Goal: Task Accomplishment & Management: Manage account settings

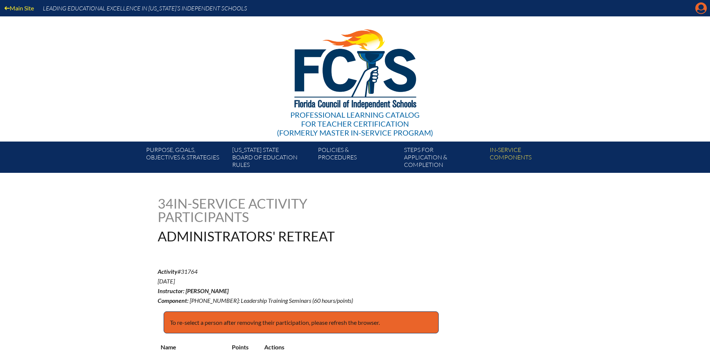
click at [703, 6] on icon at bounding box center [701, 9] width 12 height 12
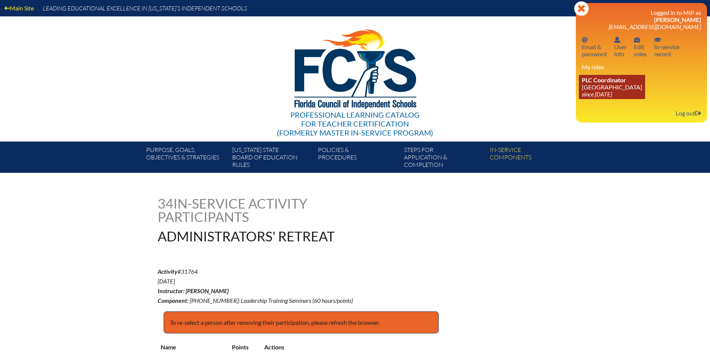
click at [596, 88] on link "PLC Coordinator Pine Crest School since 2016 Aug 15" at bounding box center [612, 87] width 66 height 24
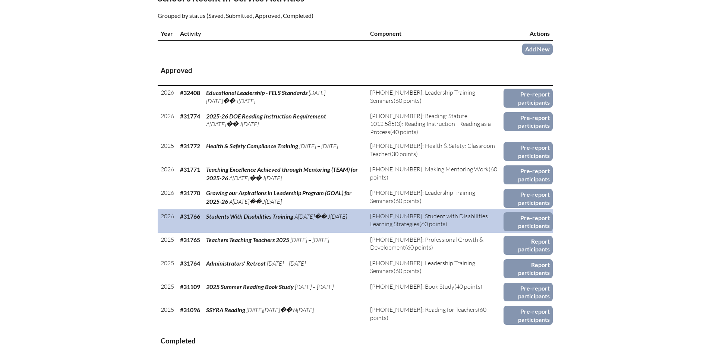
scroll to position [298, 0]
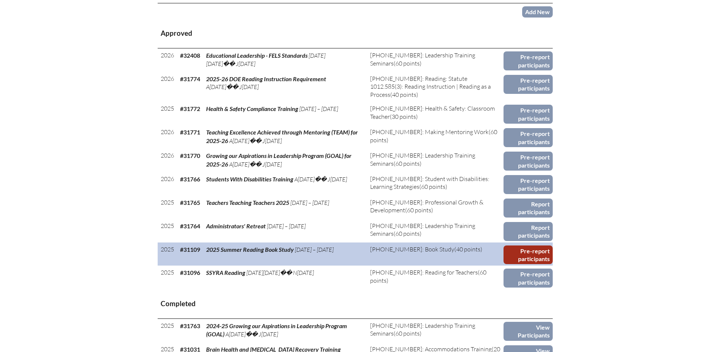
click at [530, 251] on link "Pre-report participants" at bounding box center [527, 254] width 49 height 19
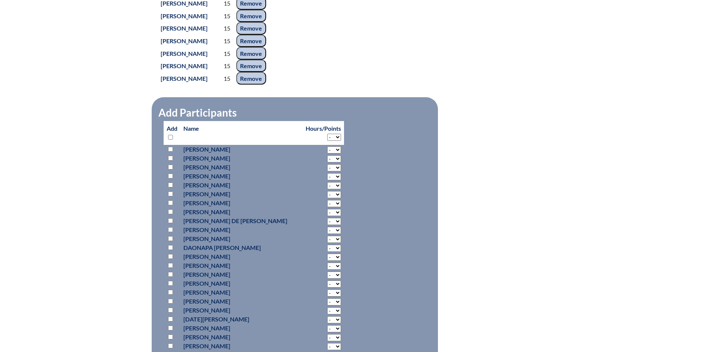
scroll to position [708, 0]
select select "15"
click at [327, 141] on select "- 2 3 4 5 6 7 8 9 10 11 12 13 14 15 16 17 18" at bounding box center [334, 137] width 14 height 7
select select "15"
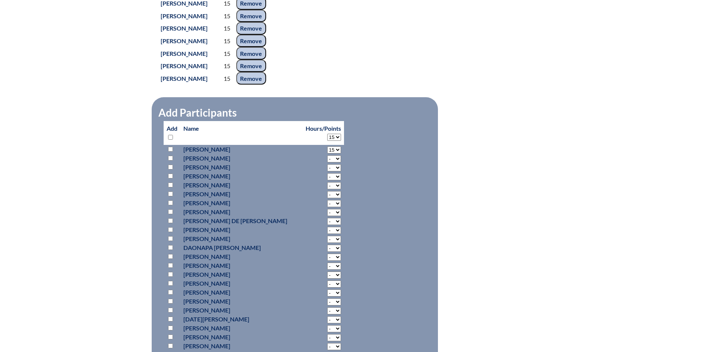
select select "15"
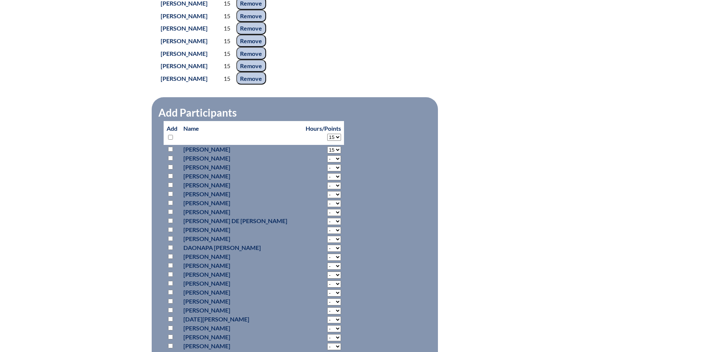
select select "15"
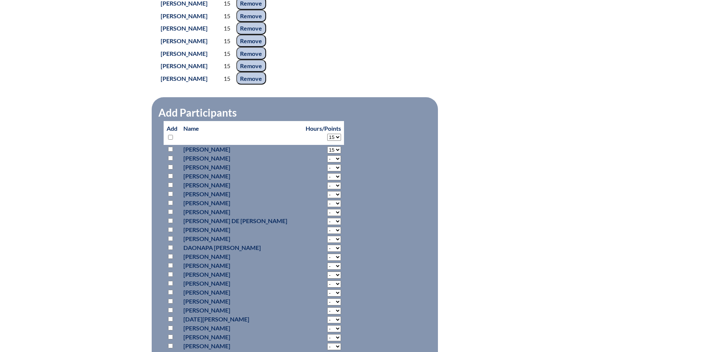
select select "15"
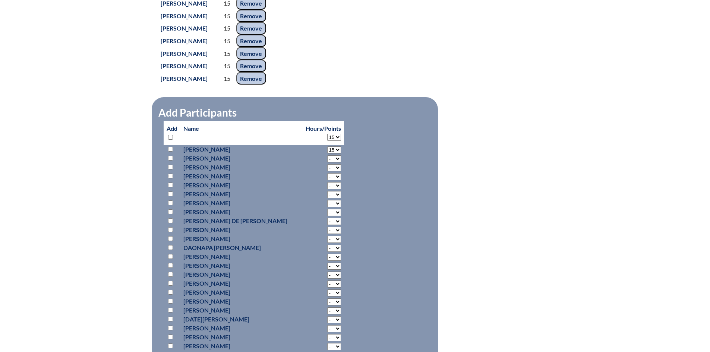
select select "15"
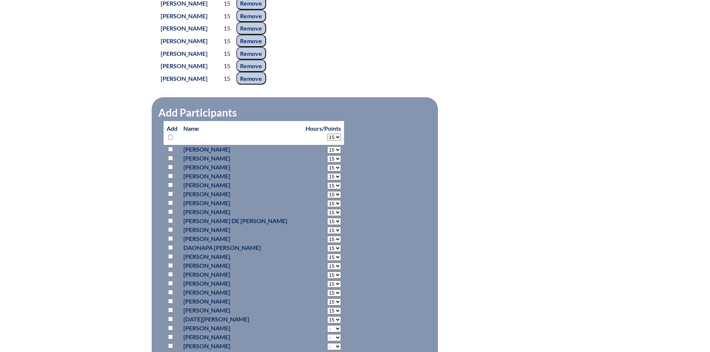
select select "15"
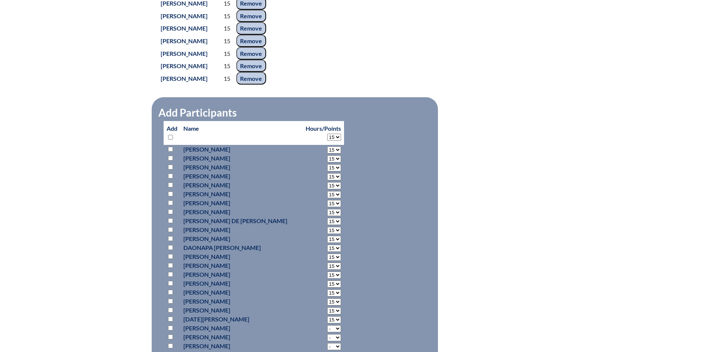
select select "15"
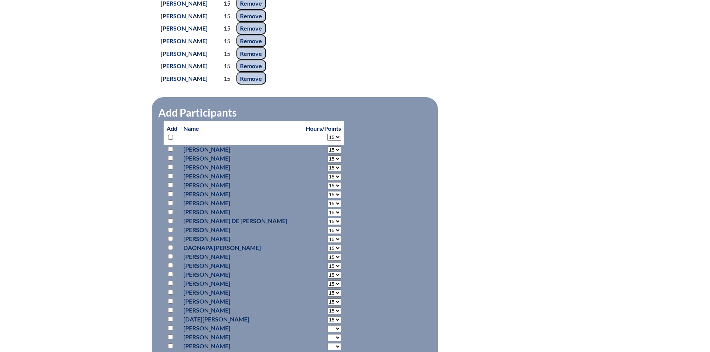
select select "15"
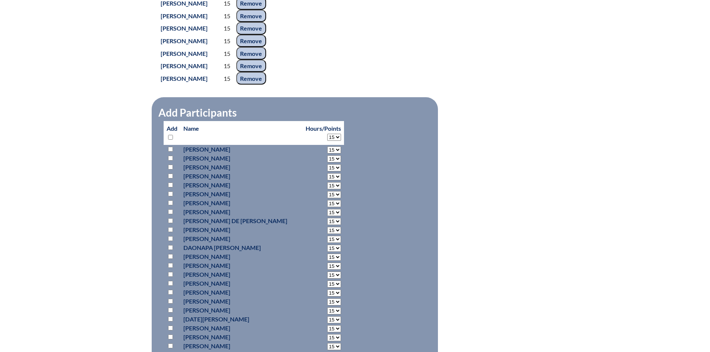
select select "15"
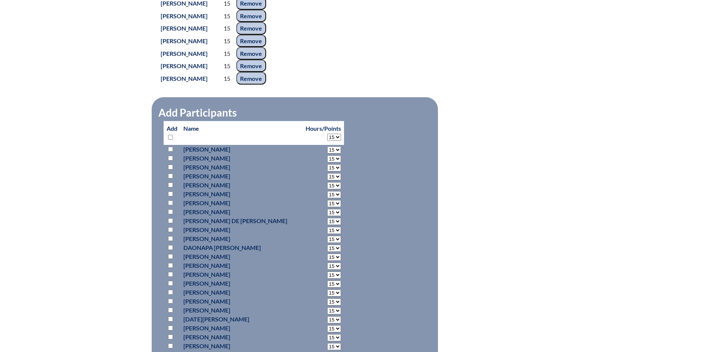
select select "15"
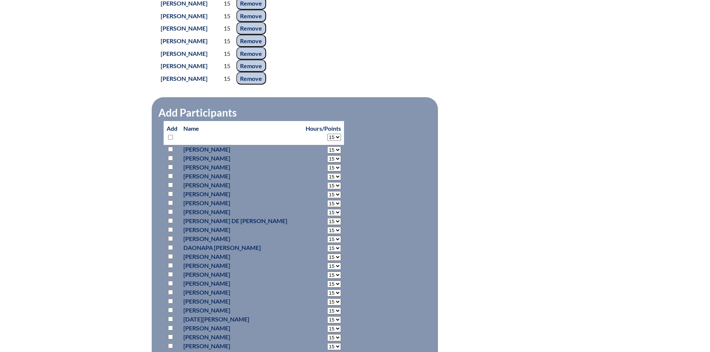
select select "15"
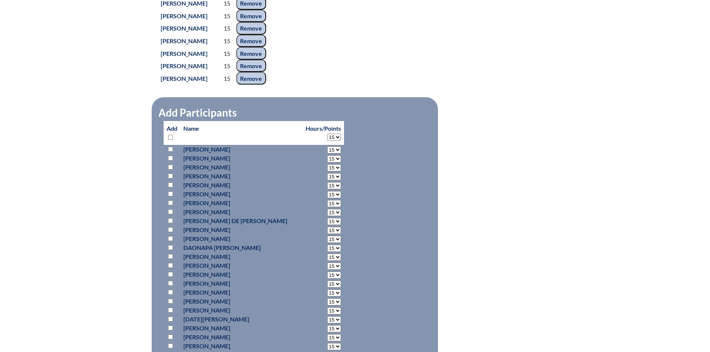
select select "15"
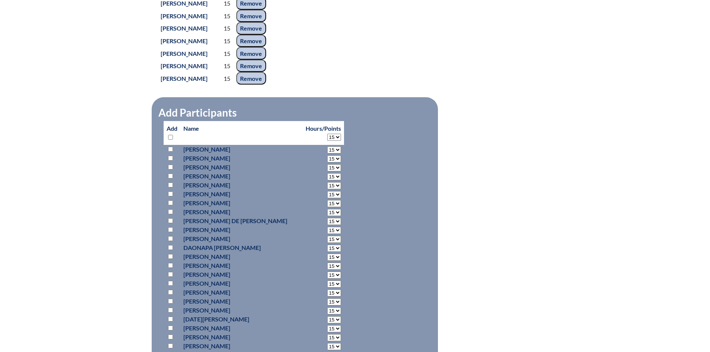
select select "15"
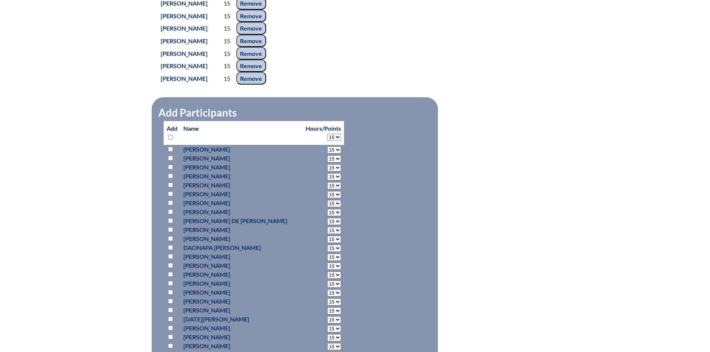
select select "15"
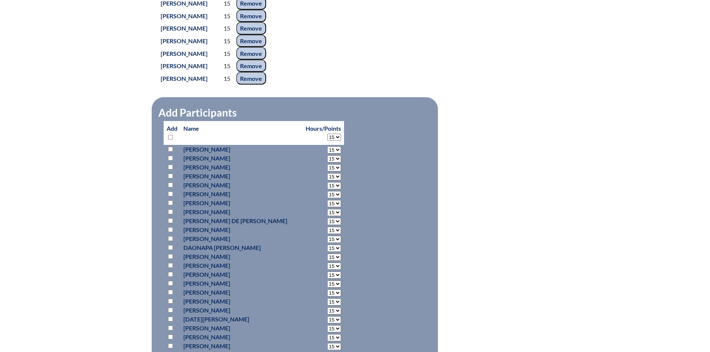
select select "15"
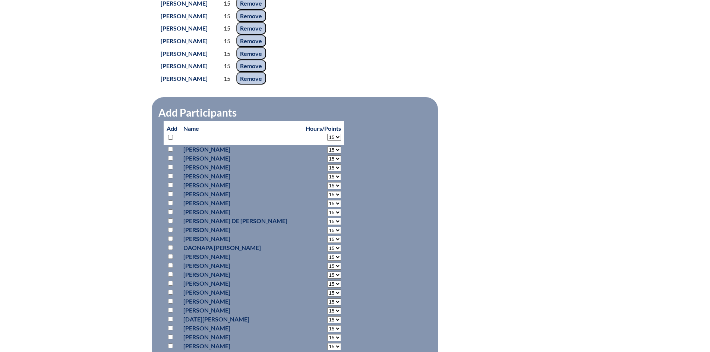
select select "15"
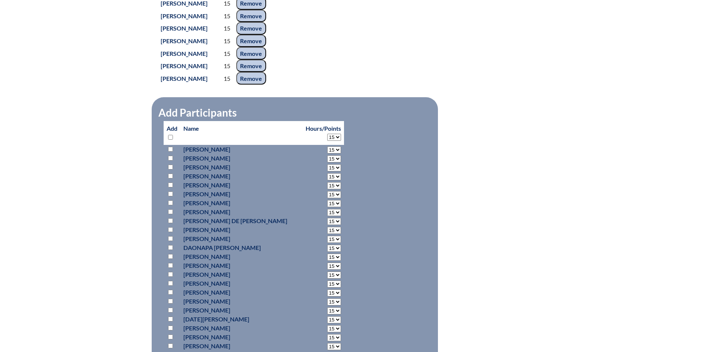
select select "15"
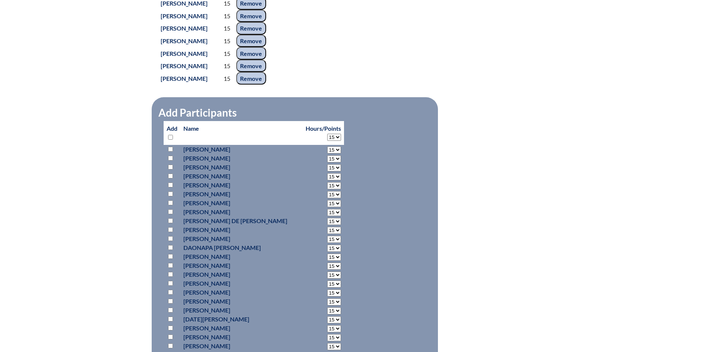
select select "15"
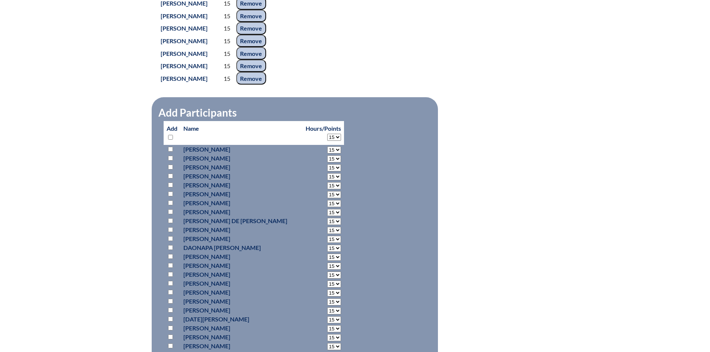
select select "15"
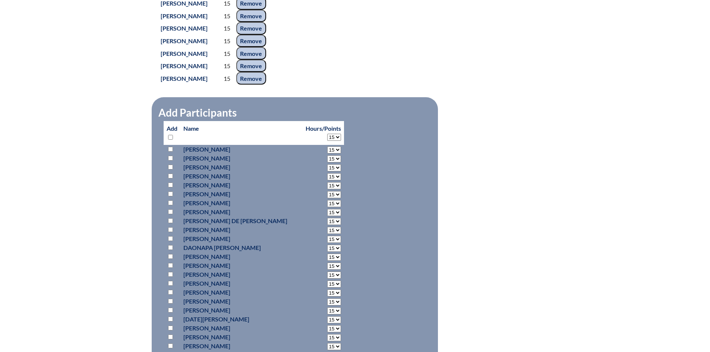
select select "15"
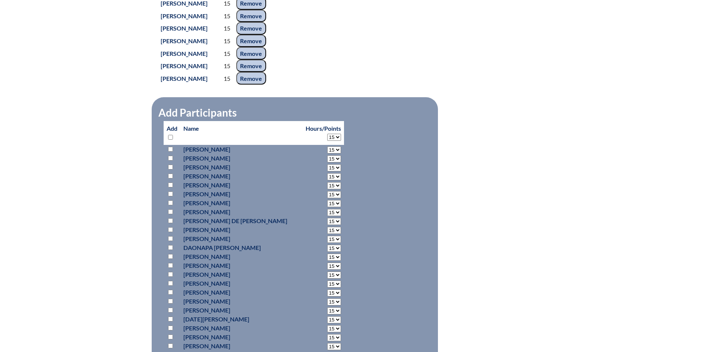
select select "15"
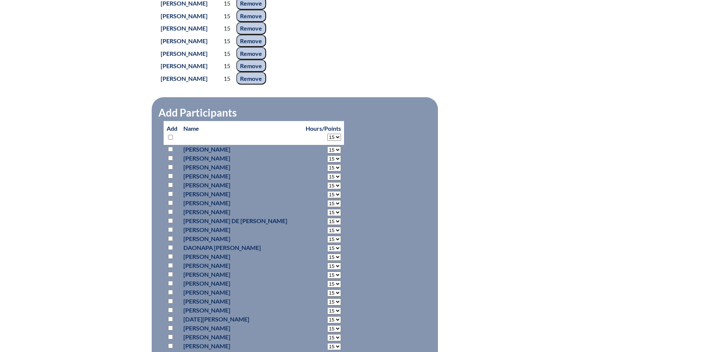
select select "15"
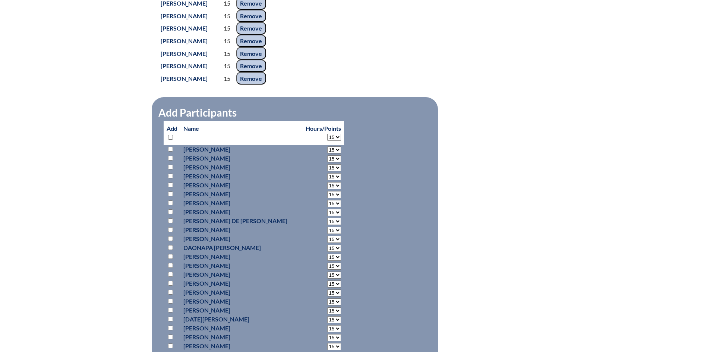
select select "15"
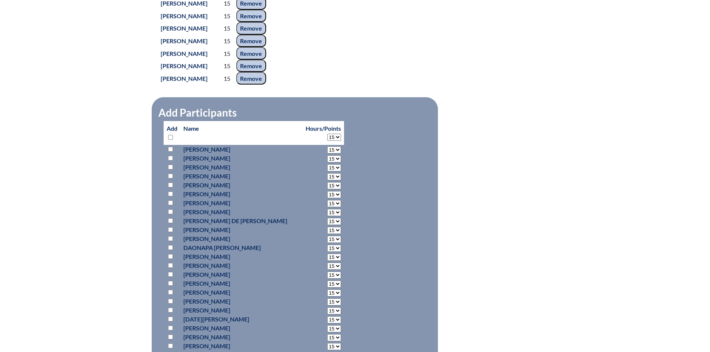
select select "15"
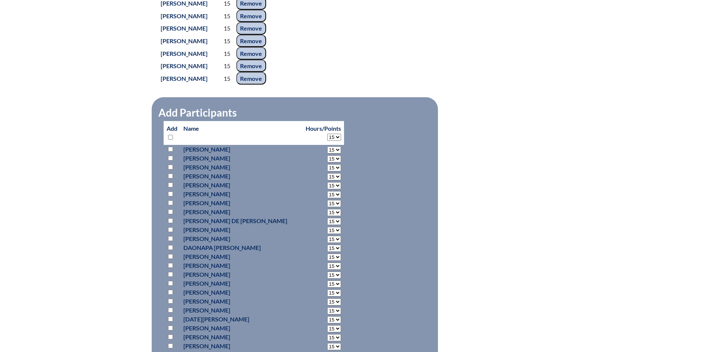
select select "15"
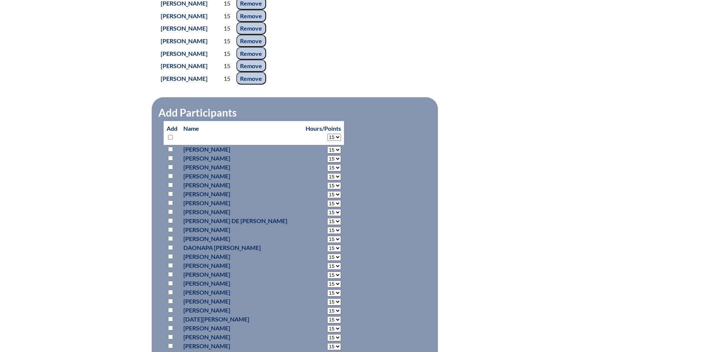
select select "15"
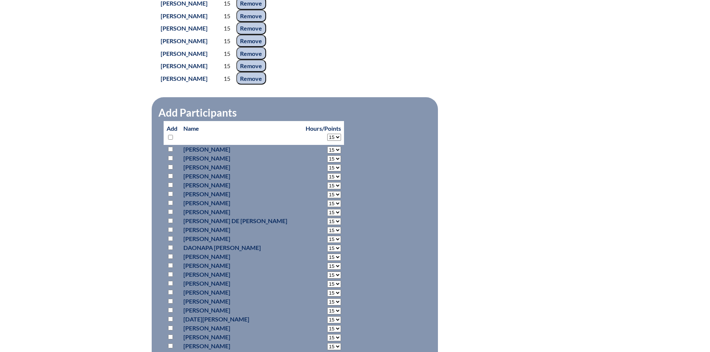
select select "15"
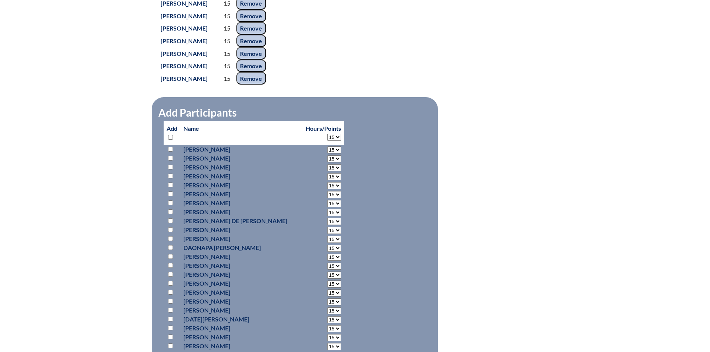
select select "15"
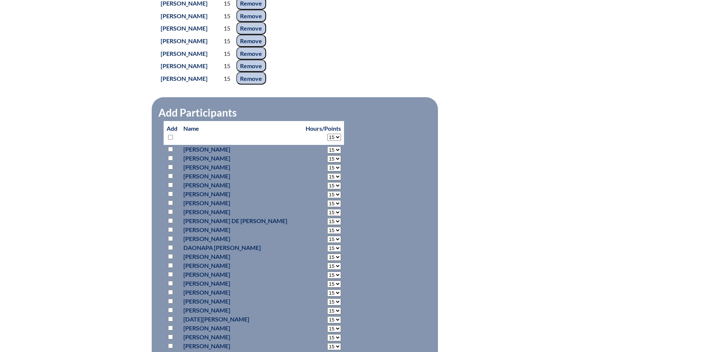
select select "15"
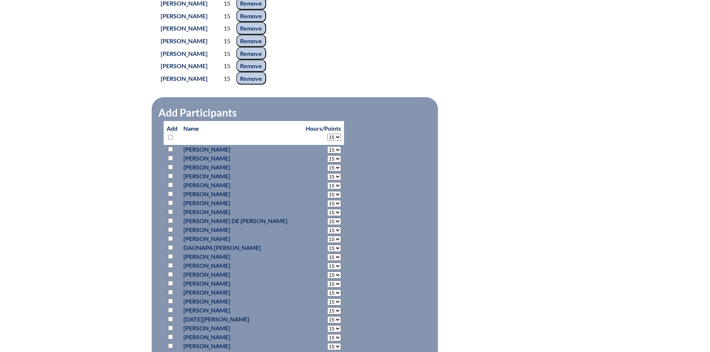
select select "15"
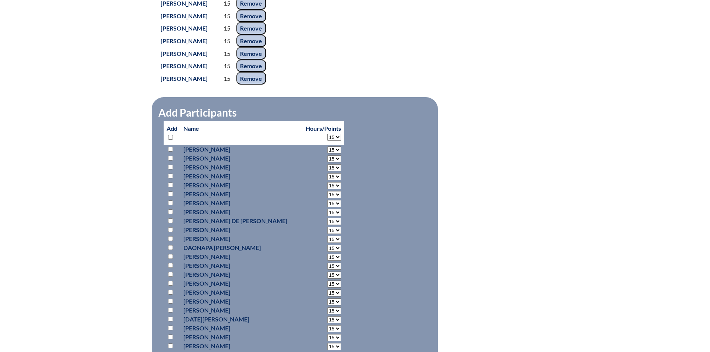
select select "15"
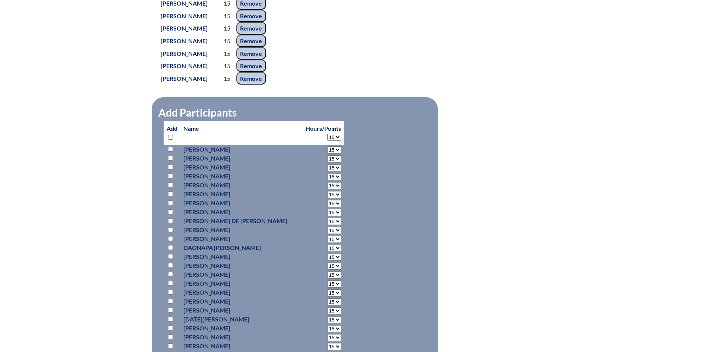
select select "15"
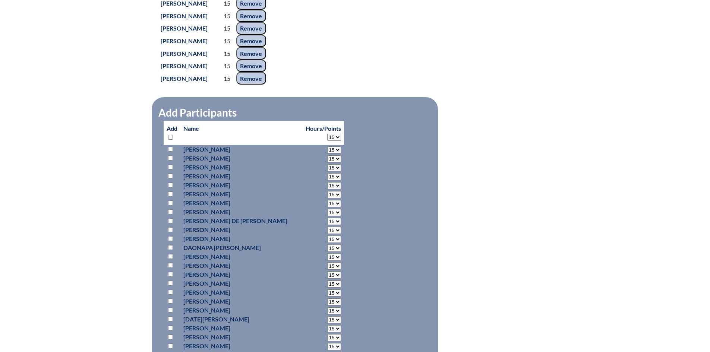
select select "15"
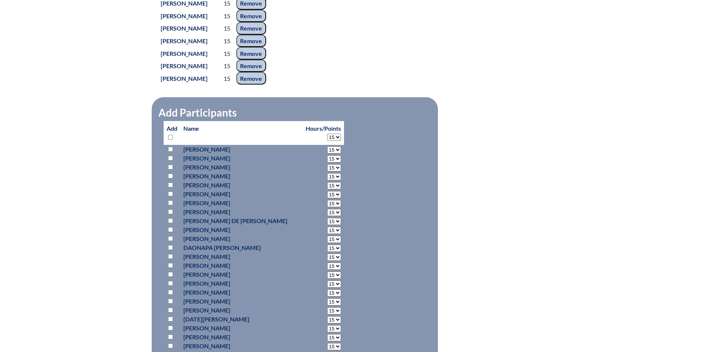
select select "15"
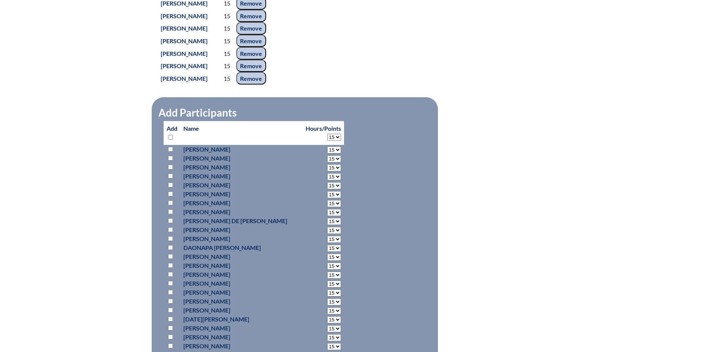
select select "15"
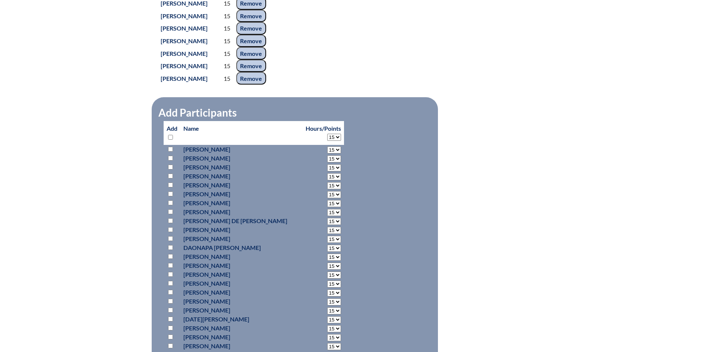
select select "15"
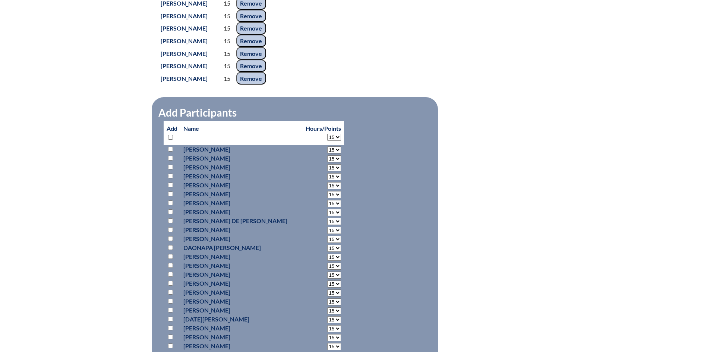
select select "15"
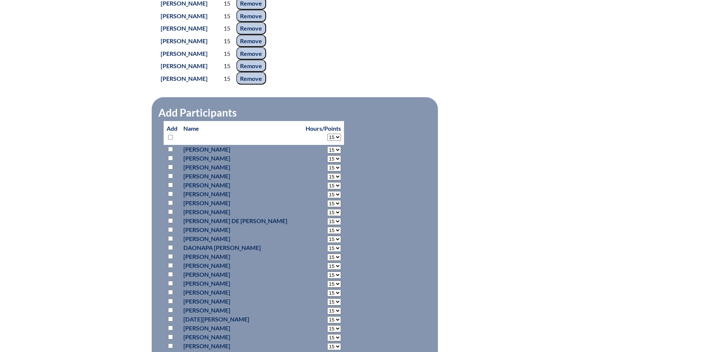
select select "15"
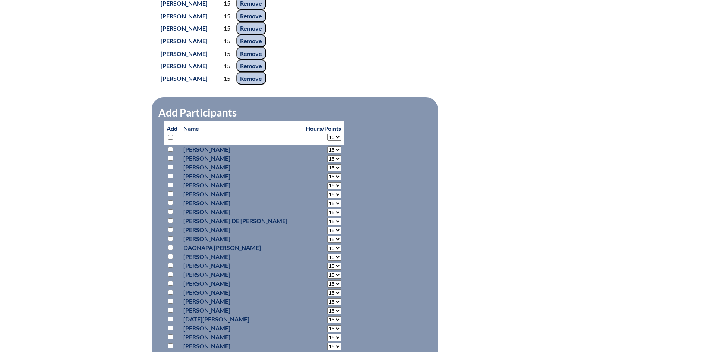
select select "15"
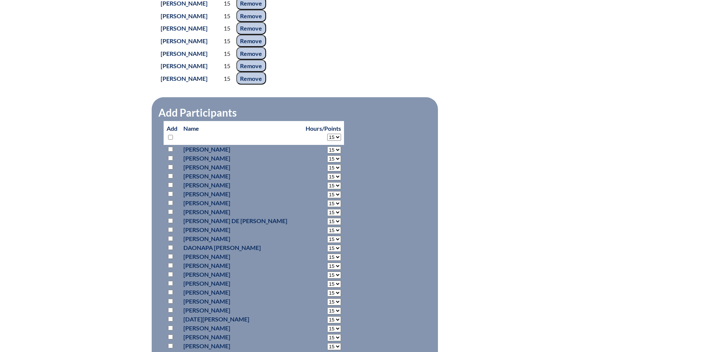
select select "15"
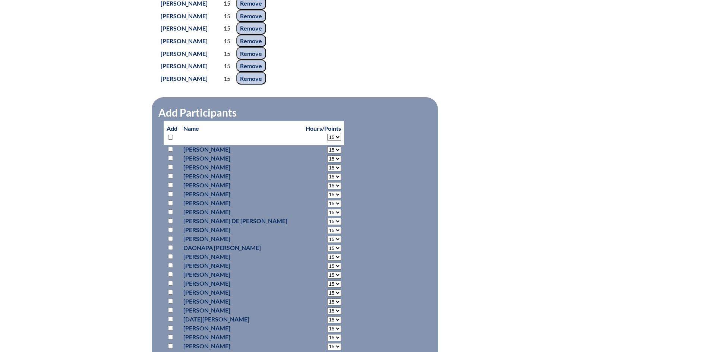
select select "15"
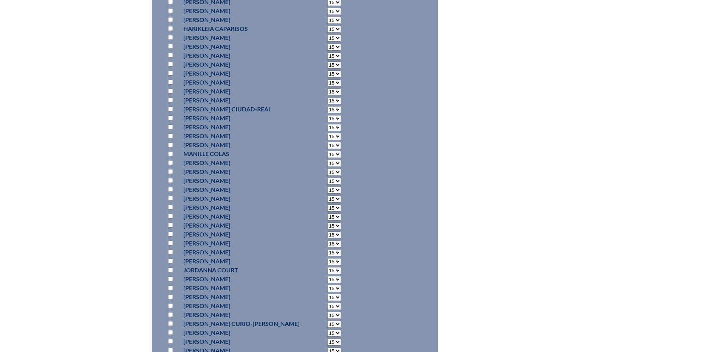
scroll to position [1229, 0]
click at [170, 158] on input "checkbox" at bounding box center [170, 155] width 5 height 5
click at [169, 271] on input "checkbox" at bounding box center [170, 268] width 5 height 5
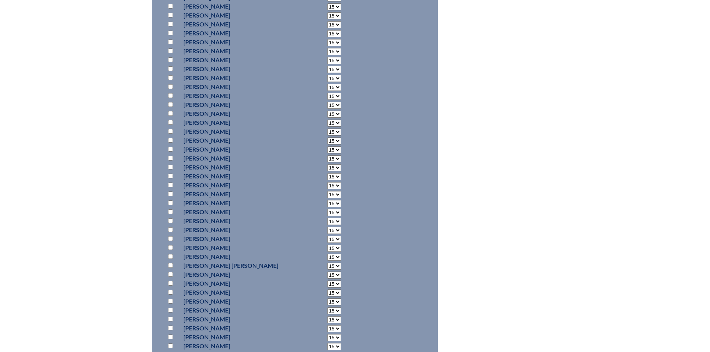
click at [170, 89] on input "checkbox" at bounding box center [170, 86] width 5 height 5
click at [170, 268] on input "checkbox" at bounding box center [170, 265] width 5 height 5
click at [169, 131] on input "checkbox" at bounding box center [170, 128] width 5 height 5
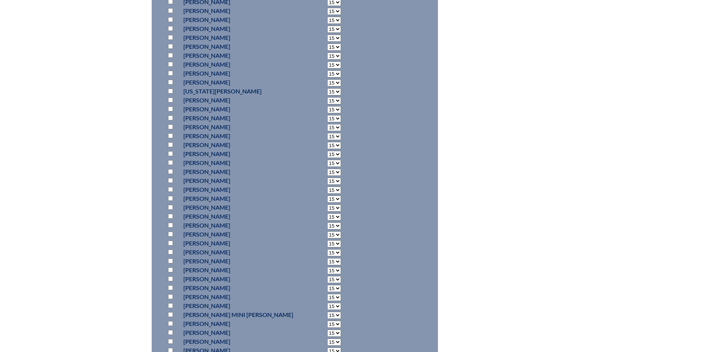
scroll to position [3129, 0]
click at [170, 207] on input "checkbox" at bounding box center [170, 204] width 5 height 5
click at [171, 268] on input "checkbox" at bounding box center [170, 265] width 5 height 5
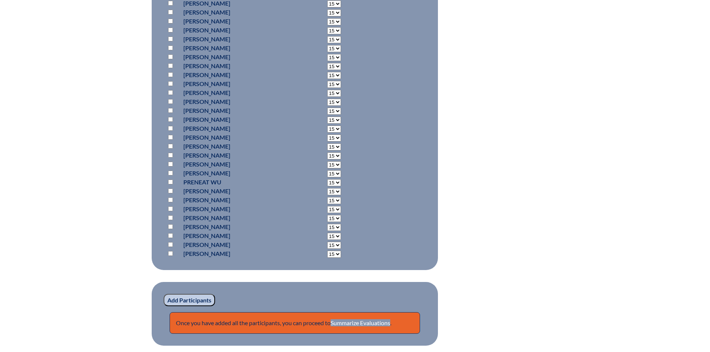
click at [183, 307] on input "Add Participants" at bounding box center [189, 300] width 51 height 13
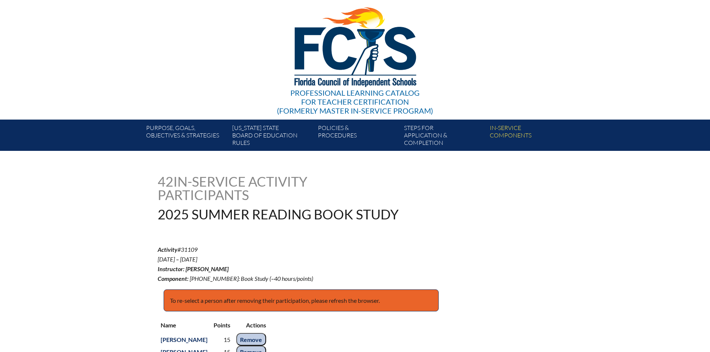
scroll to position [4, 0]
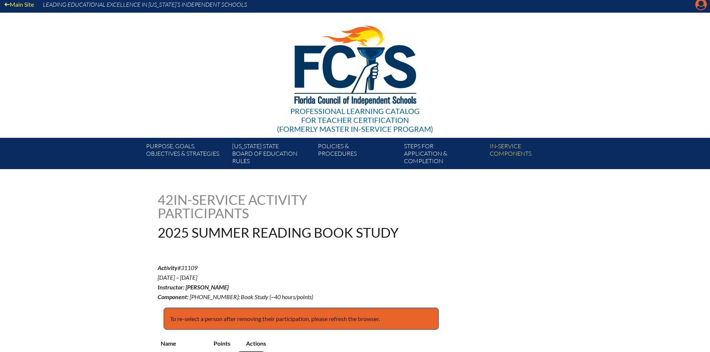
click at [700, 7] on icon "Manage account" at bounding box center [701, 5] width 12 height 12
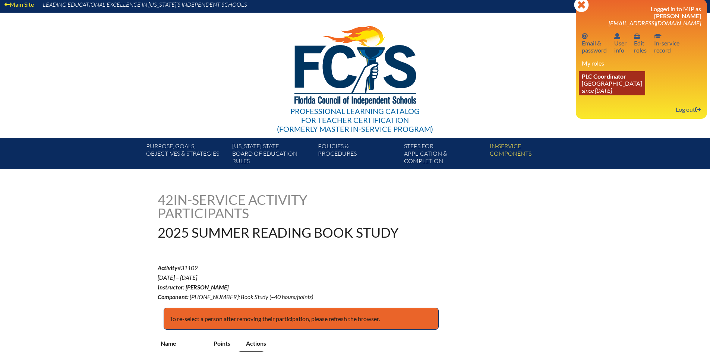
click at [620, 77] on span "PLC Coordinator" at bounding box center [604, 76] width 44 height 7
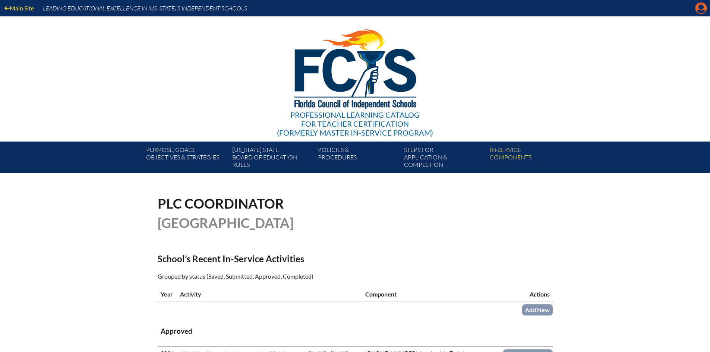
click at [700, 10] on icon at bounding box center [701, 9] width 12 height 12
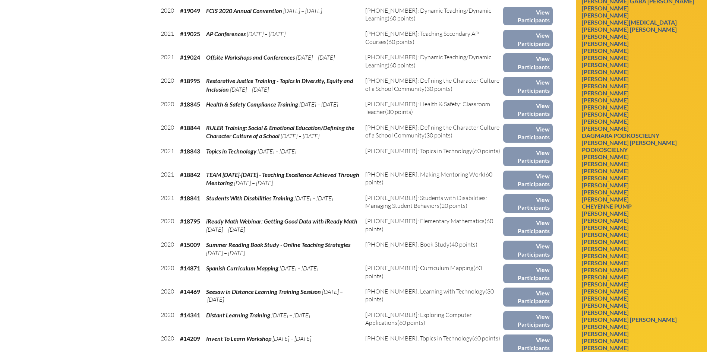
scroll to position [2906, 0]
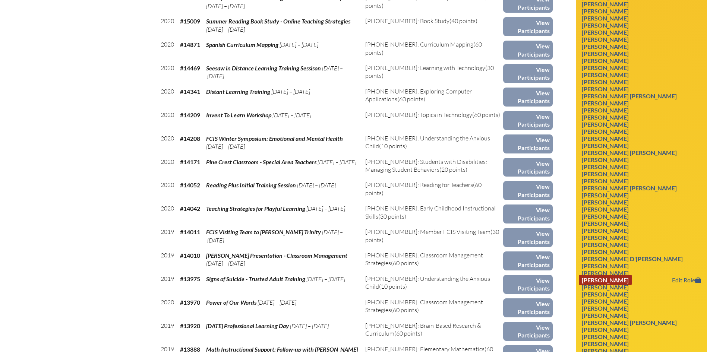
click at [615, 285] on link "Emily Sayers" at bounding box center [605, 280] width 53 height 10
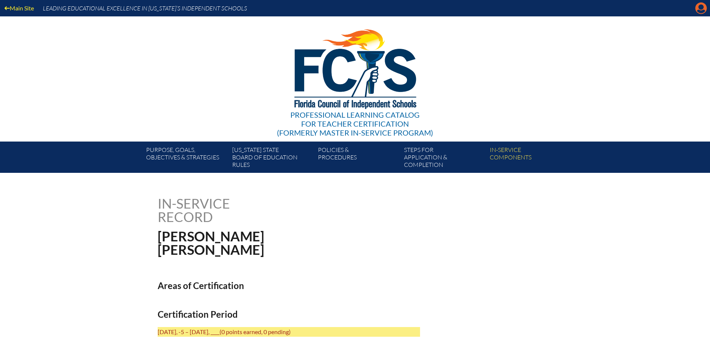
click at [700, 6] on icon "Manage account" at bounding box center [701, 8] width 12 height 12
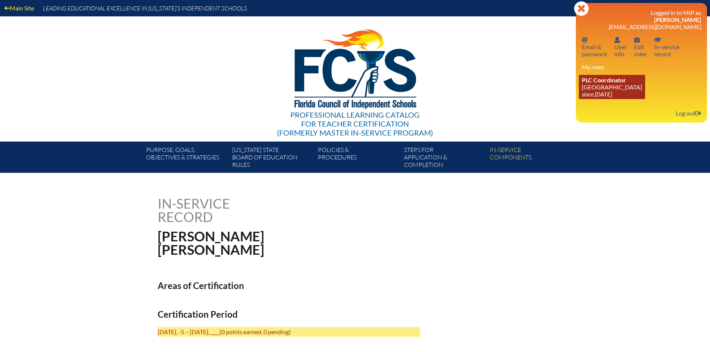
click at [606, 85] on link "PLC Coordinator [GEOGRAPHIC_DATA] since [DATE]" at bounding box center [612, 87] width 66 height 24
click at [606, 92] on icon "since [DATE]" at bounding box center [597, 94] width 30 height 7
click at [616, 84] on link "PLC Coordinator [GEOGRAPHIC_DATA] since [DATE]" at bounding box center [612, 87] width 66 height 24
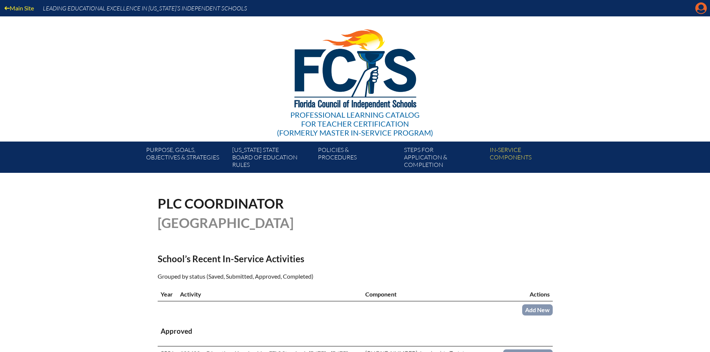
click at [701, 5] on icon "Manage account" at bounding box center [701, 8] width 12 height 12
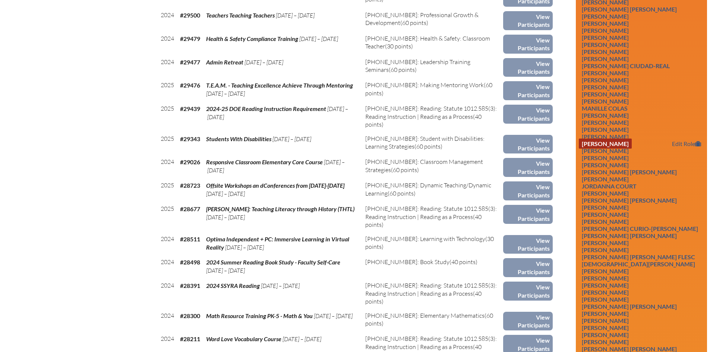
scroll to position [857, 0]
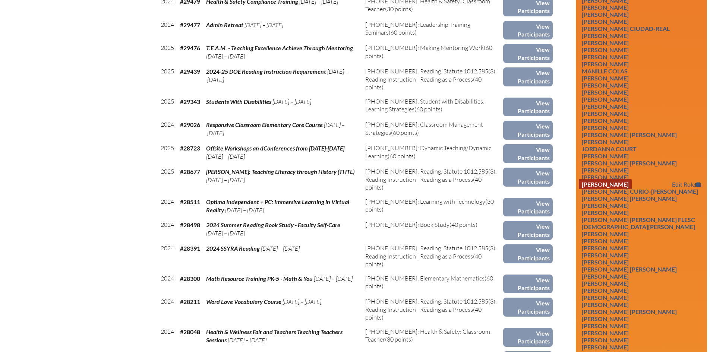
click at [617, 188] on link "Meagan Cullins" at bounding box center [605, 184] width 53 height 10
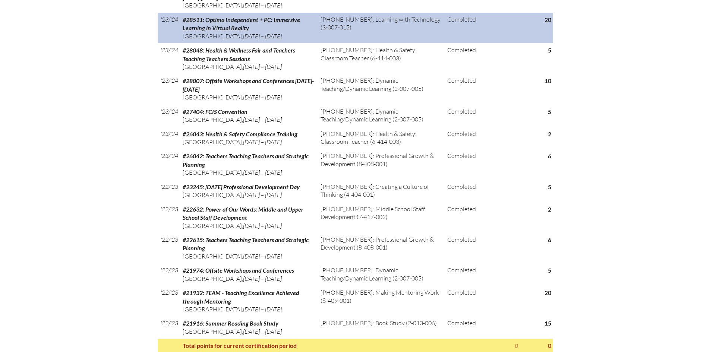
scroll to position [633, 0]
